Goal: Task Accomplishment & Management: Manage account settings

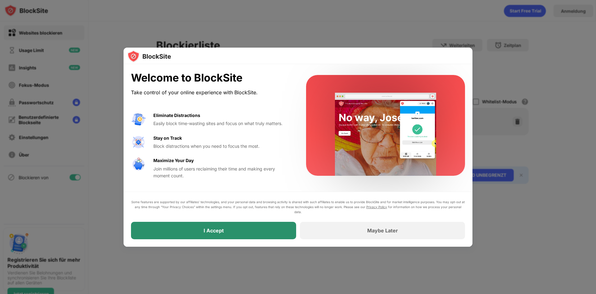
click at [223, 233] on div "I Accept" at bounding box center [213, 230] width 165 height 17
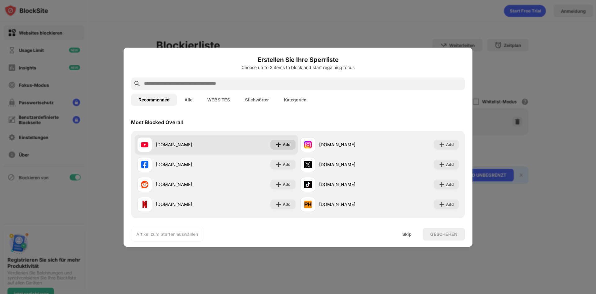
click at [280, 145] on img at bounding box center [279, 144] width 6 height 6
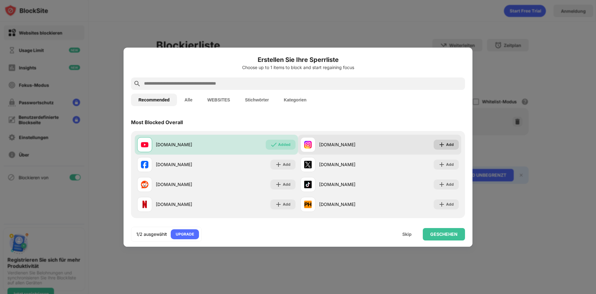
click at [439, 145] on img at bounding box center [442, 144] width 6 height 6
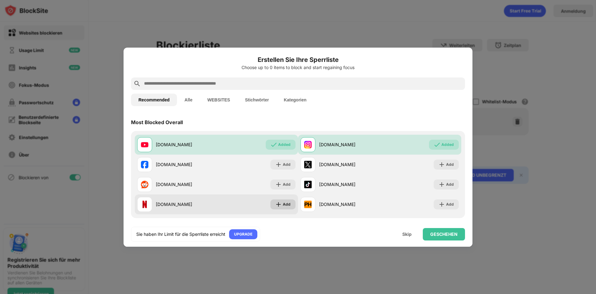
click at [287, 206] on div "Add" at bounding box center [287, 204] width 8 height 6
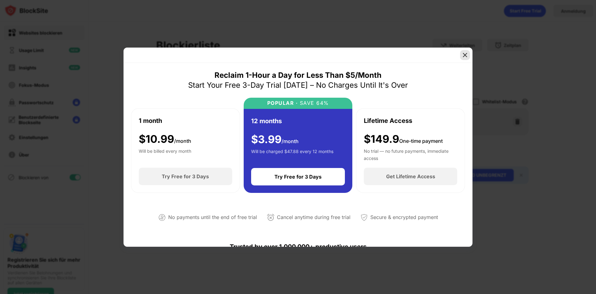
click at [467, 53] on img at bounding box center [465, 55] width 6 height 6
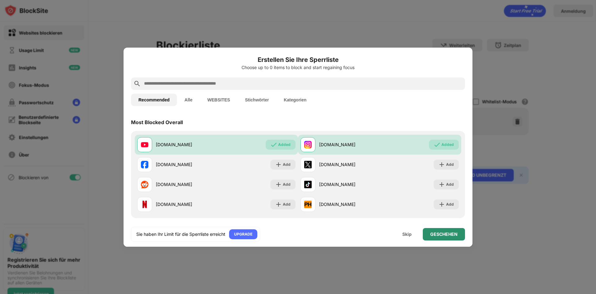
click at [444, 236] on div "GESCHEHEN" at bounding box center [444, 233] width 27 height 5
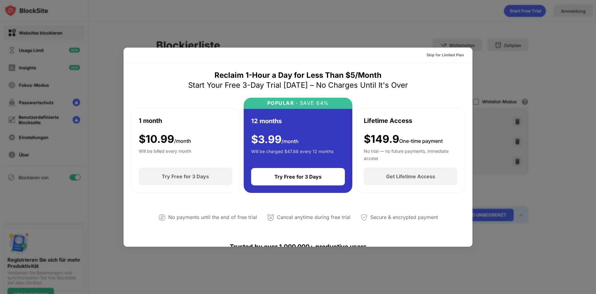
click at [405, 9] on div at bounding box center [298, 147] width 596 height 294
